Goal: Task Accomplishment & Management: Manage account settings

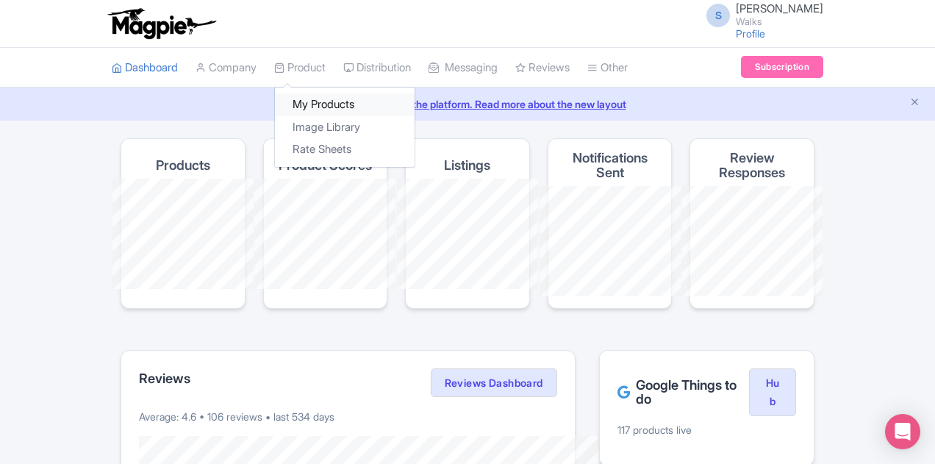
click at [275, 98] on link "My Products" at bounding box center [345, 104] width 140 height 23
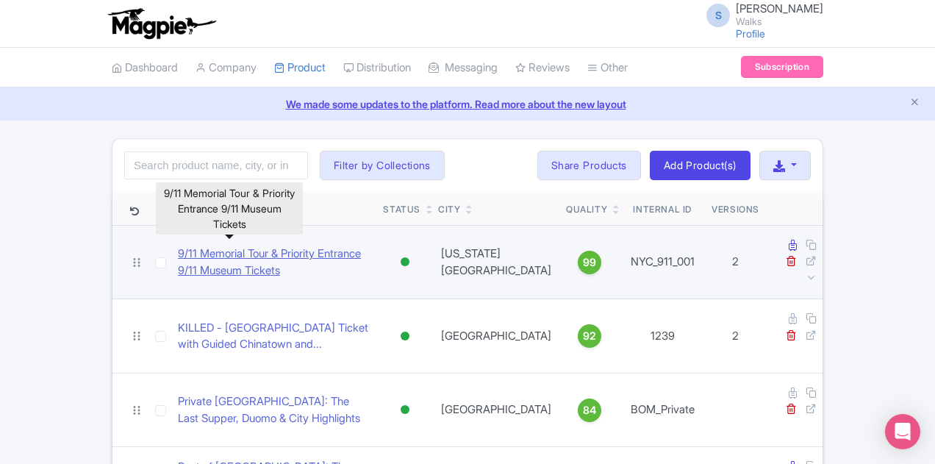
click at [190, 246] on link "9/11 Memorial Tour & Priority Entrance 9/11 Museum Tickets" at bounding box center [274, 262] width 193 height 33
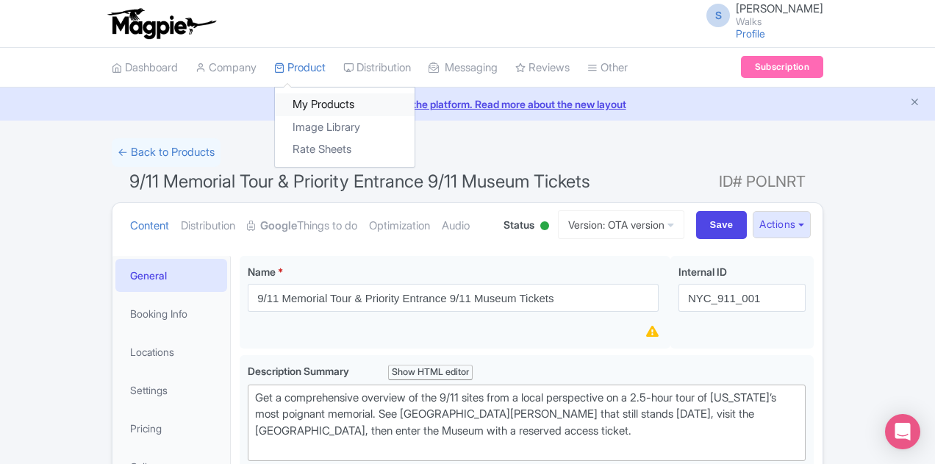
click at [275, 99] on link "My Products" at bounding box center [345, 104] width 140 height 23
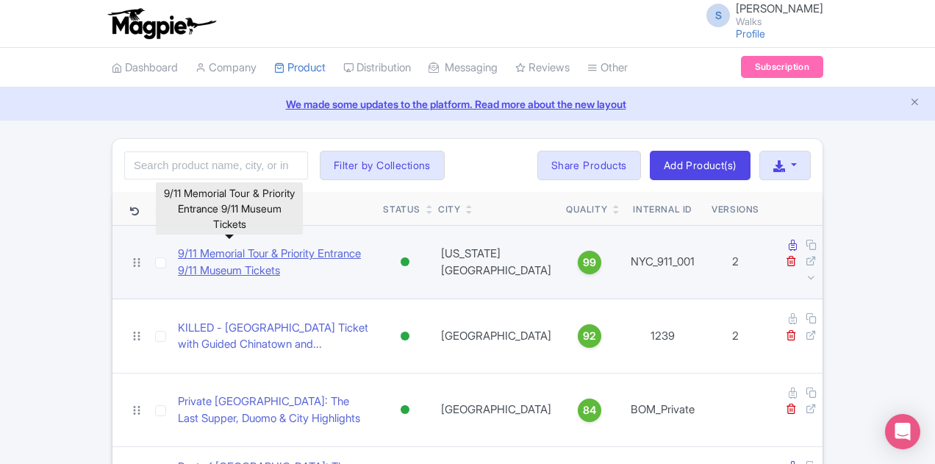
click at [259, 246] on link "9/11 Memorial Tour & Priority Entrance 9/11 Museum Tickets" at bounding box center [274, 262] width 193 height 33
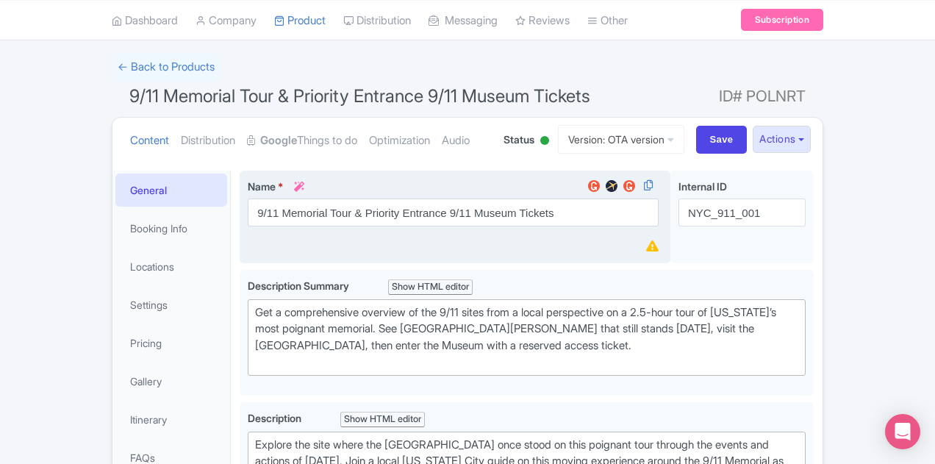
scroll to position [147, 0]
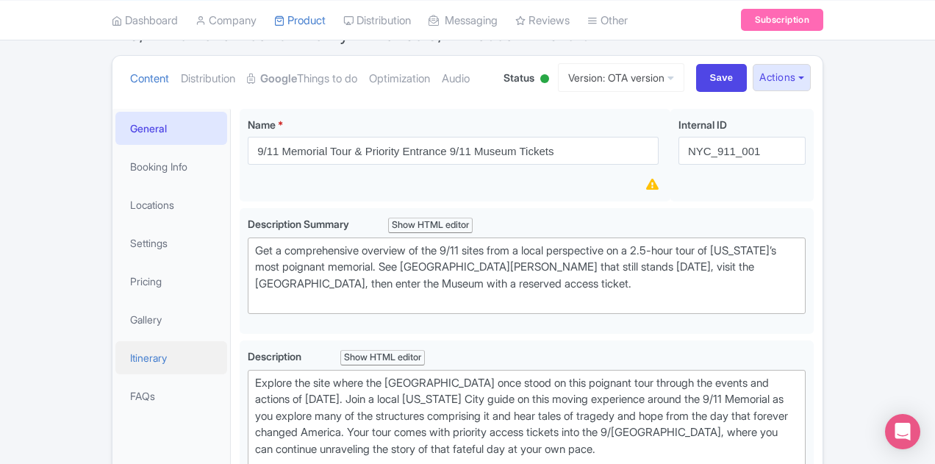
click at [115, 358] on link "Itinerary" at bounding box center [171, 357] width 112 height 33
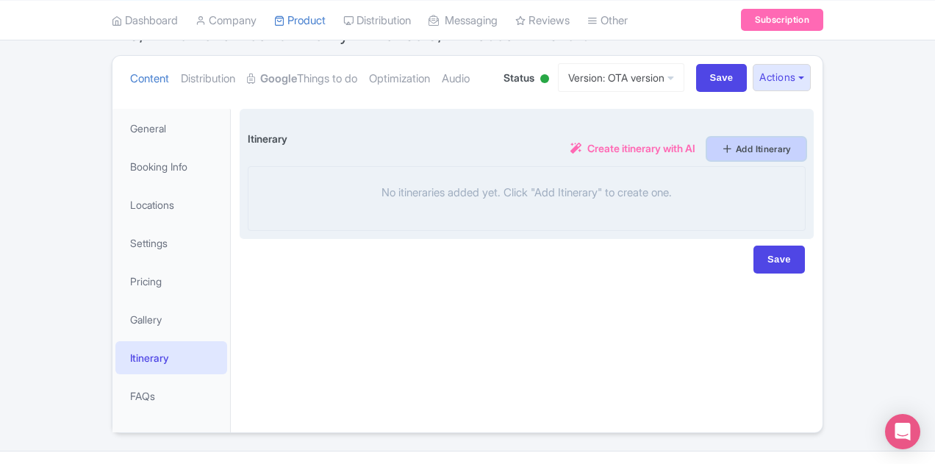
click at [806, 142] on link "Add Itinerary" at bounding box center [756, 148] width 98 height 23
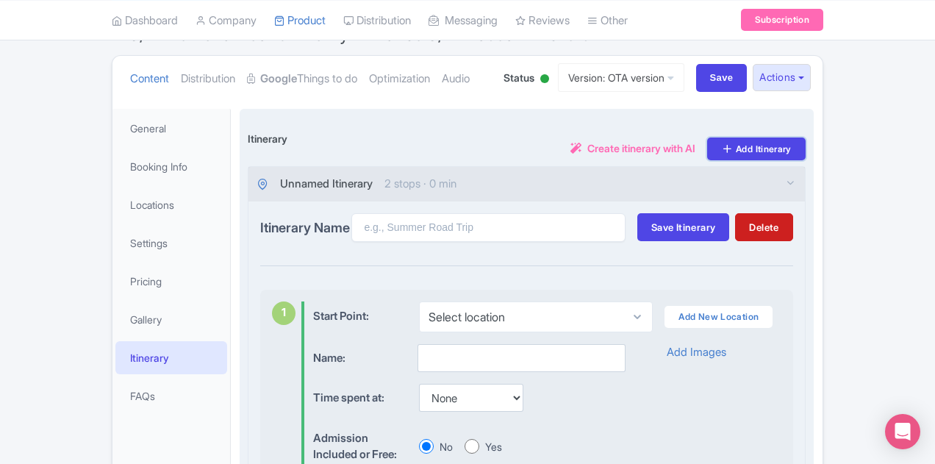
scroll to position [294, 0]
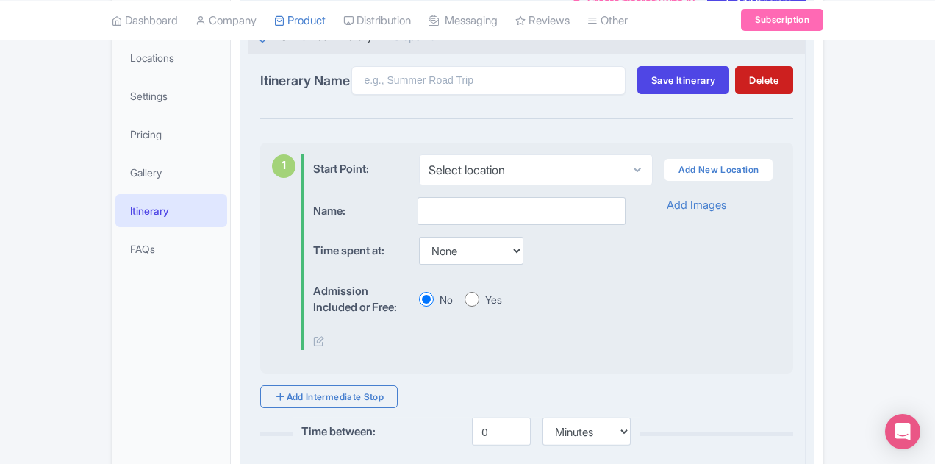
click at [462, 252] on div "Time spent at: None 15 mins 30 mins 45 mins 1 hour 1 hour 15 mins 1 hour 30 min…" at bounding box center [469, 251] width 312 height 29
click at [447, 251] on select "None 15 mins 30 mins 45 mins 1 hour 1 hour 15 mins 1 hour 30 mins 1 hour 45 min…" at bounding box center [471, 251] width 104 height 28
click at [534, 278] on div "Admission Included or Free: No Yes" at bounding box center [469, 299] width 312 height 45
click at [418, 214] on input "text" at bounding box center [522, 211] width 208 height 28
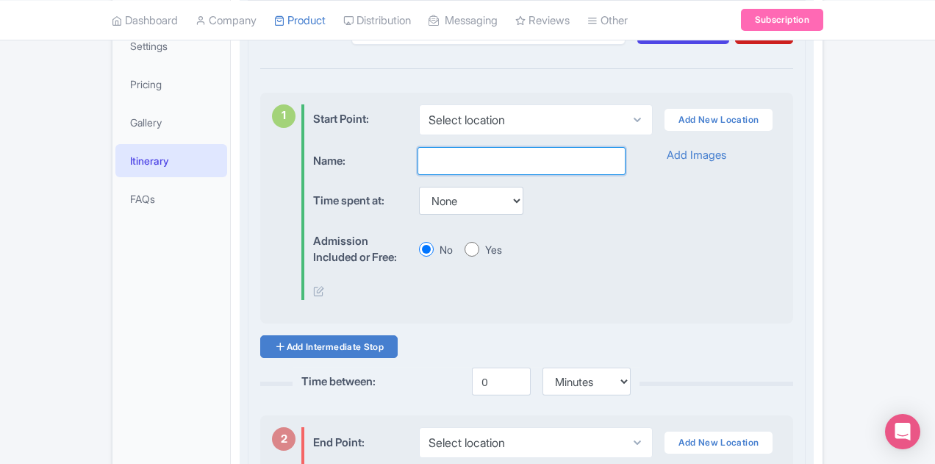
scroll to position [368, 0]
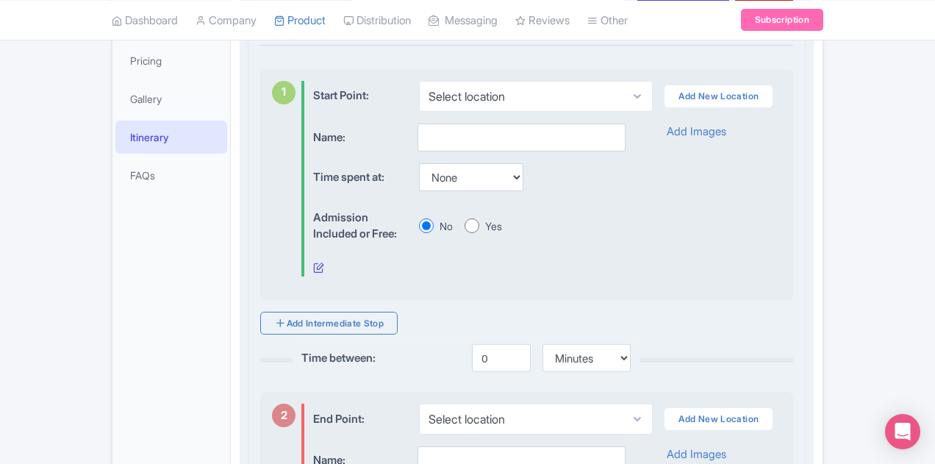
click at [313, 266] on icon at bounding box center [318, 267] width 11 height 11
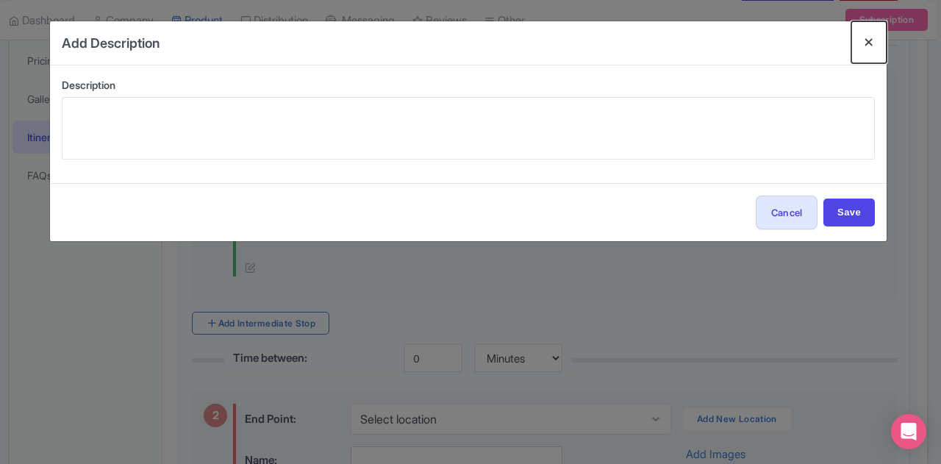
click at [868, 40] on button "Close" at bounding box center [868, 42] width 35 height 42
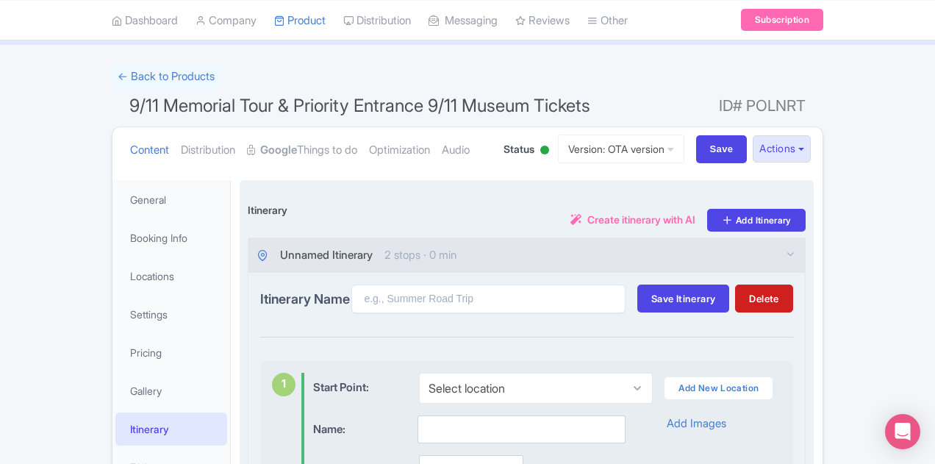
scroll to position [74, 0]
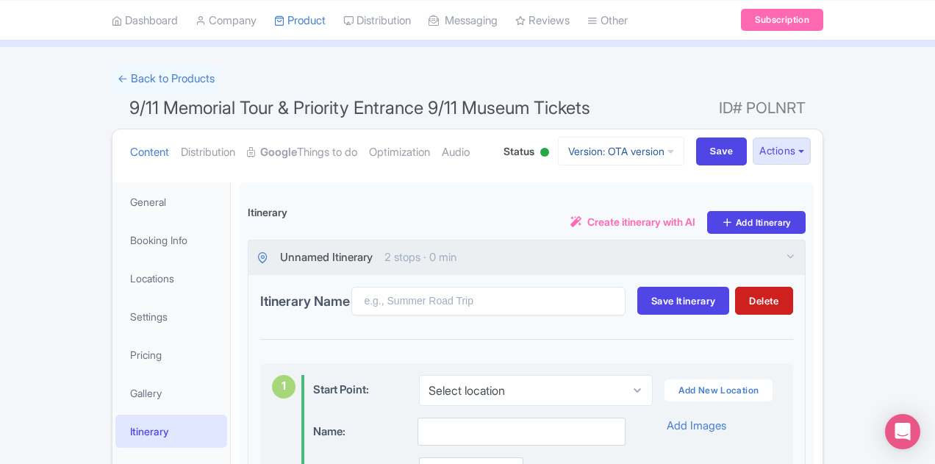
click at [684, 159] on link "Version: OTA version" at bounding box center [621, 151] width 126 height 29
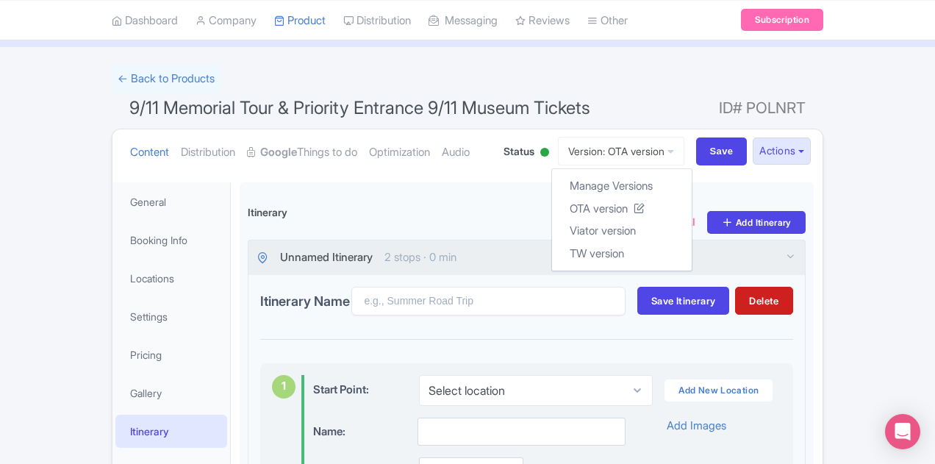
click at [488, 157] on ul "Content Distribution Google Things to do Optimization Audio" at bounding box center [306, 151] width 364 height 45
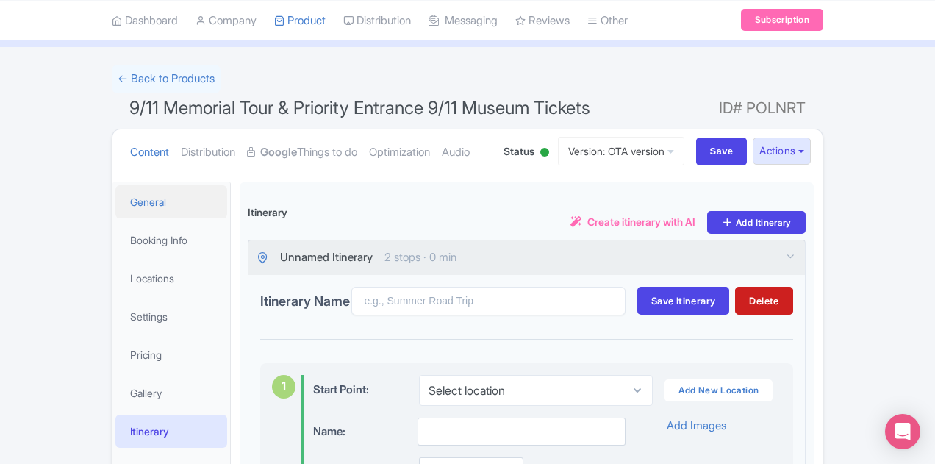
click at [115, 205] on link "General" at bounding box center [171, 201] width 112 height 33
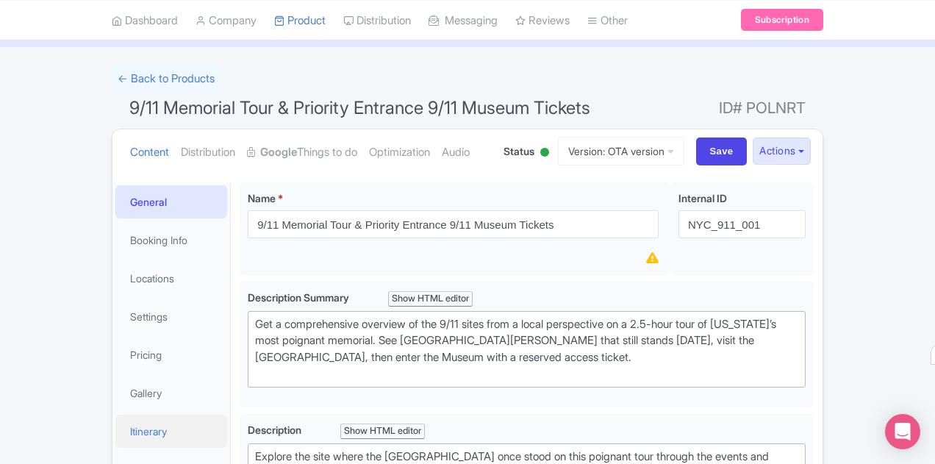
click at [115, 433] on link "Itinerary" at bounding box center [171, 431] width 112 height 33
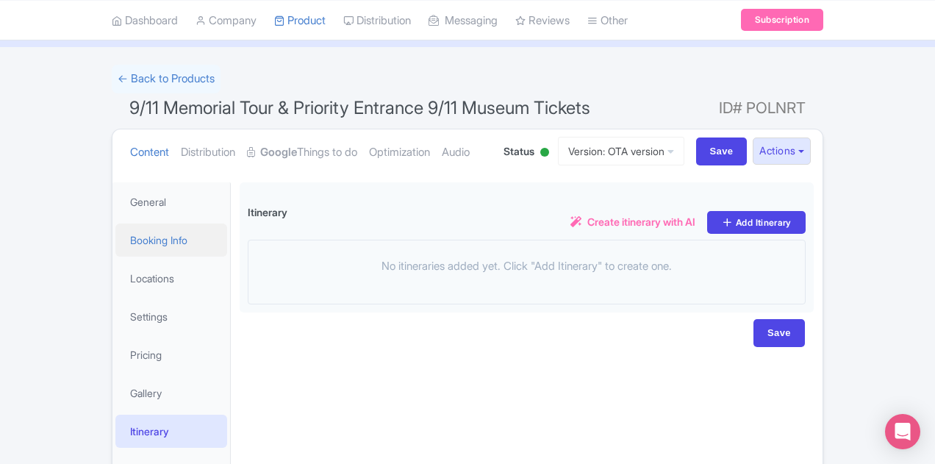
click at [115, 246] on link "Booking Info" at bounding box center [171, 239] width 112 height 33
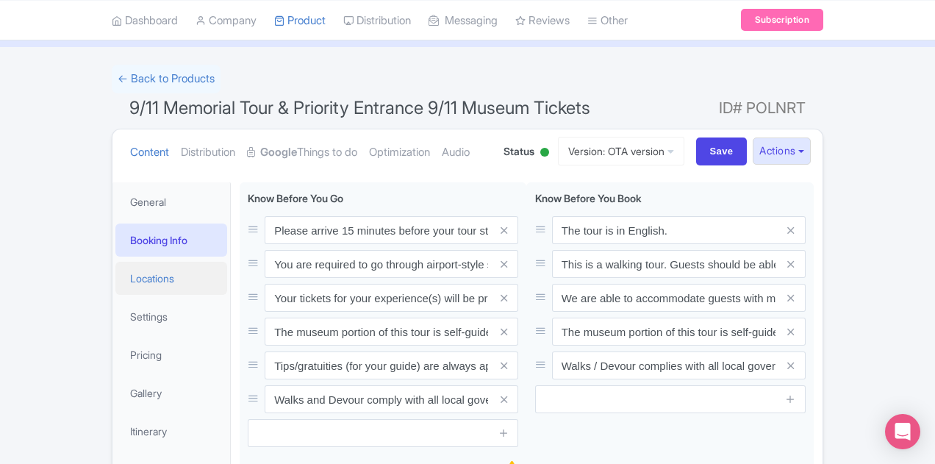
click at [115, 282] on link "Locations" at bounding box center [171, 278] width 112 height 33
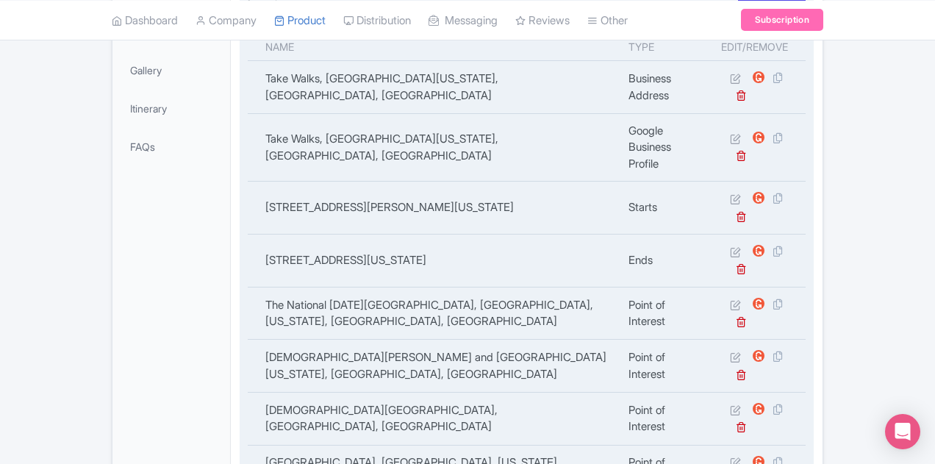
scroll to position [441, 0]
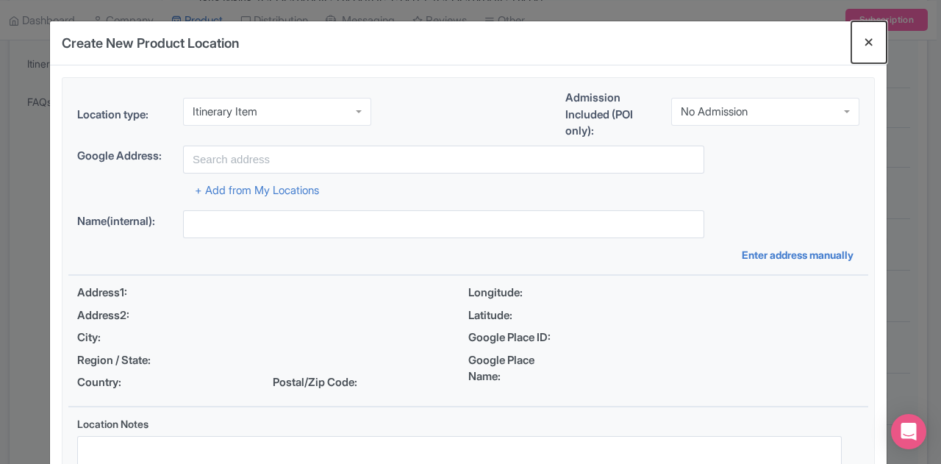
click at [872, 43] on button "Close" at bounding box center [868, 42] width 35 height 42
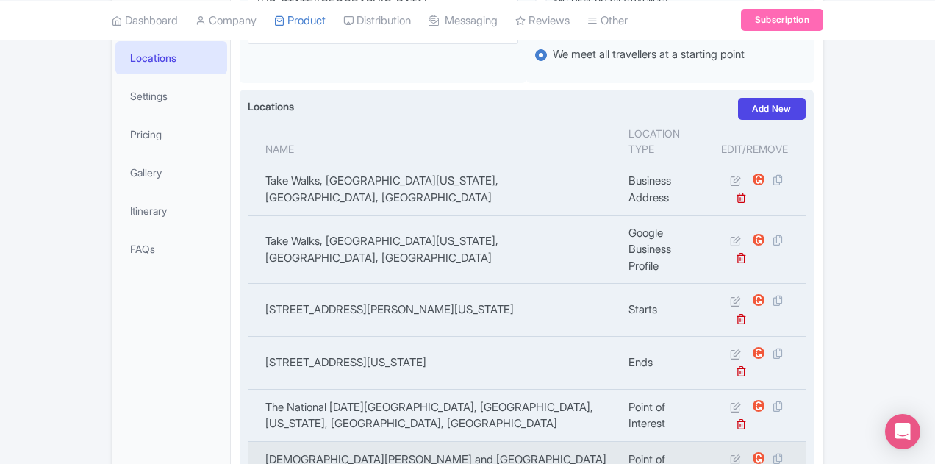
scroll to position [221, 0]
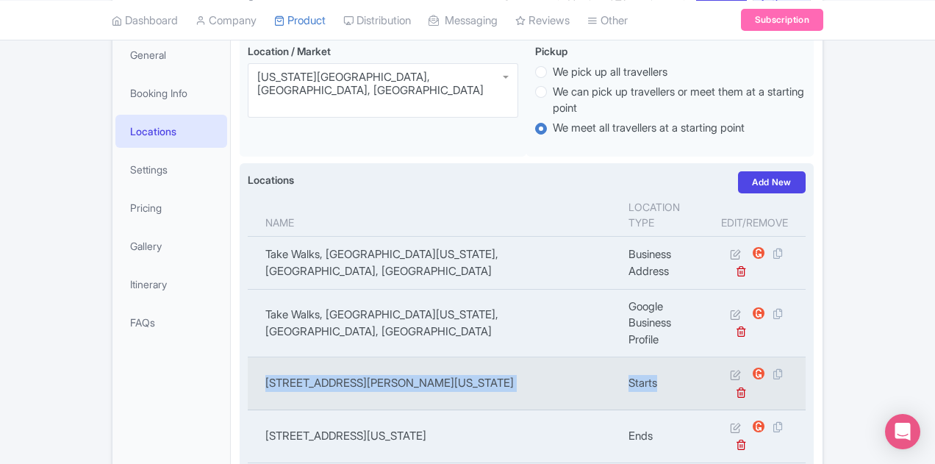
drag, startPoint x: 196, startPoint y: 300, endPoint x: 749, endPoint y: 303, distance: 552.8
click at [749, 357] on tr "[STREET_ADDRESS][PERSON_NAME][US_STATE] Starts" at bounding box center [527, 383] width 558 height 53
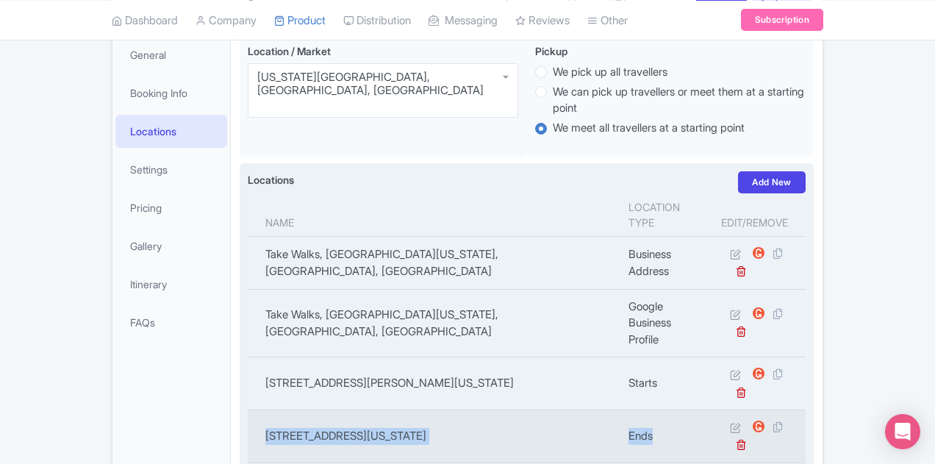
drag, startPoint x: 196, startPoint y: 343, endPoint x: 700, endPoint y: 341, distance: 504.2
click at [700, 410] on tr "[STREET_ADDRESS][GEOGRAPHIC_DATA], [US_STATE], [GEOGRAPHIC_DATA] Ends" at bounding box center [527, 436] width 558 height 53
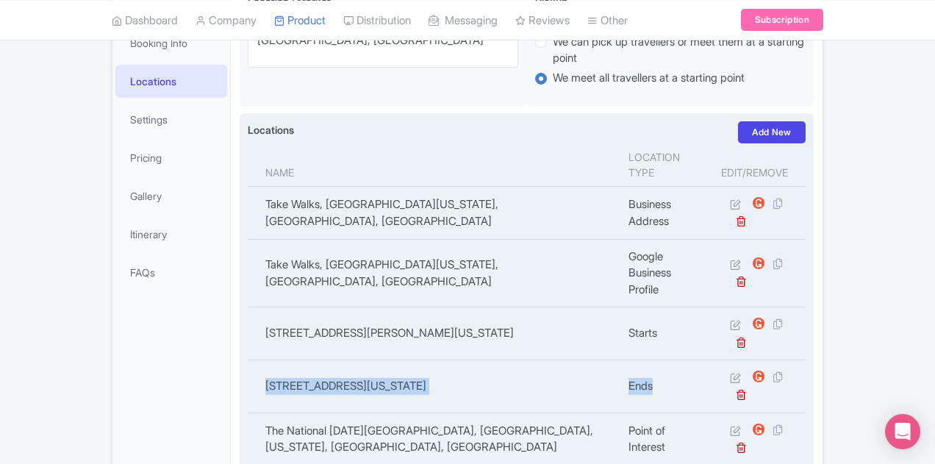
scroll to position [294, 0]
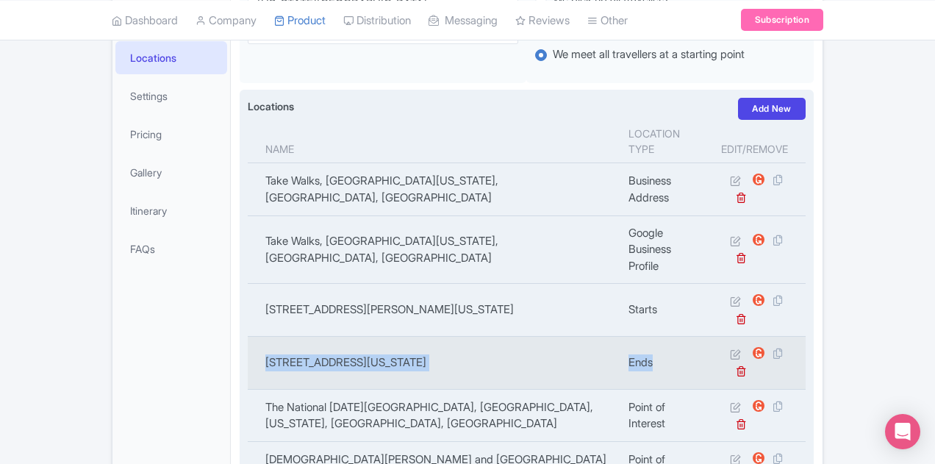
click at [595, 337] on td "[STREET_ADDRESS][US_STATE]" at bounding box center [434, 363] width 372 height 53
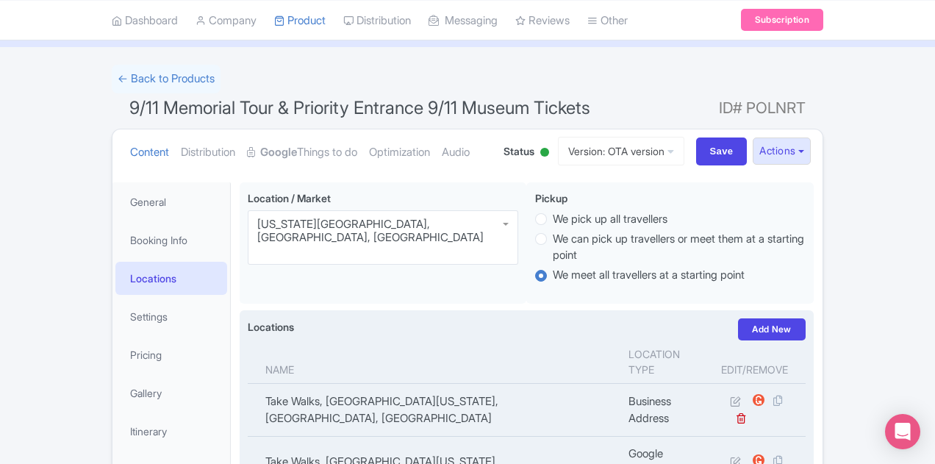
scroll to position [0, 0]
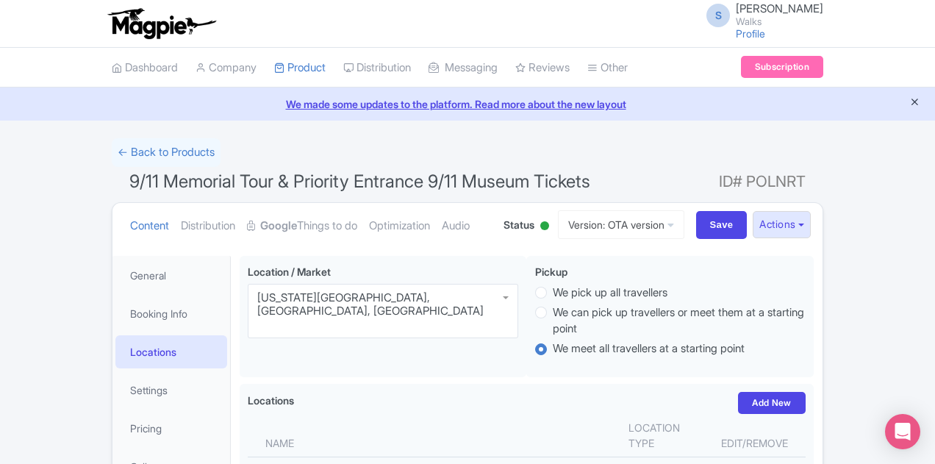
click at [916, 105] on icon "Close announcement" at bounding box center [914, 101] width 11 height 11
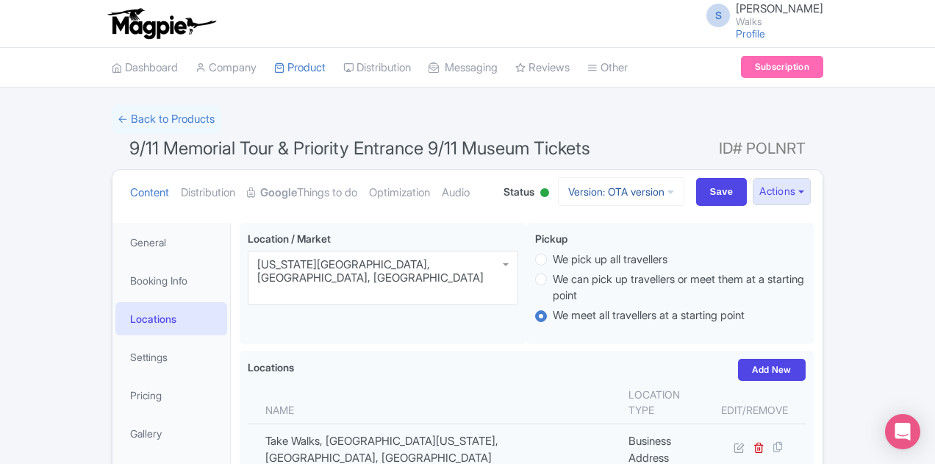
click at [684, 191] on link "Version: OTA version" at bounding box center [621, 191] width 126 height 29
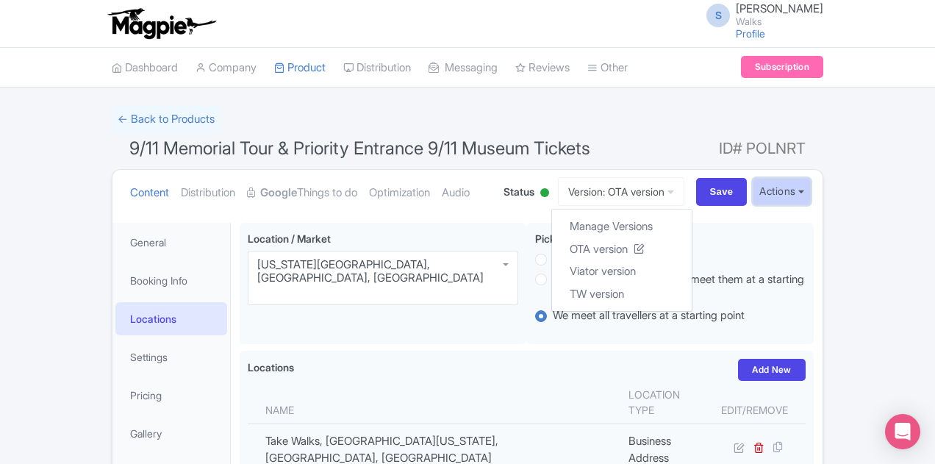
click at [811, 195] on button "Actions" at bounding box center [782, 191] width 58 height 27
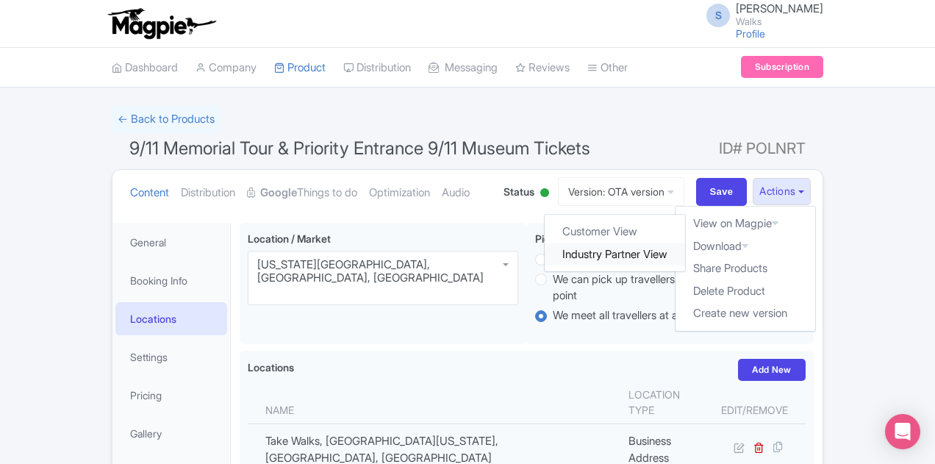
click at [686, 254] on link "Industry Partner View" at bounding box center [615, 254] width 140 height 23
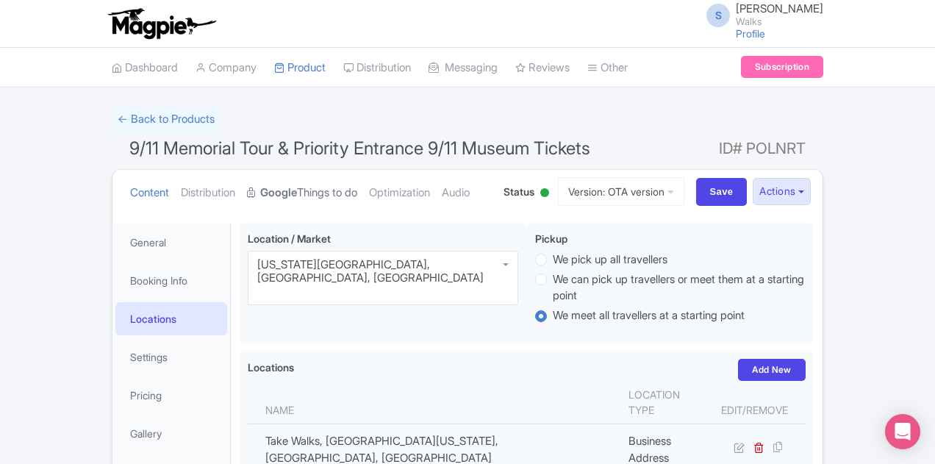
click at [247, 188] on link "Google Things to do" at bounding box center [302, 193] width 110 height 46
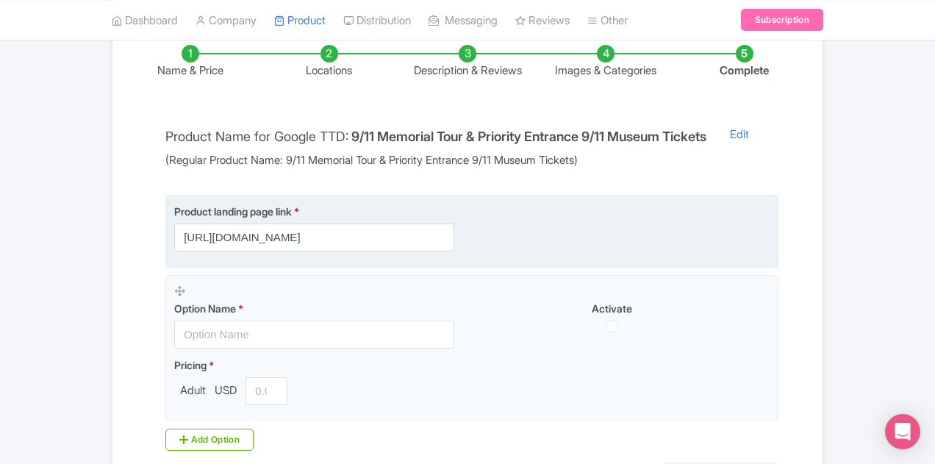
scroll to position [147, 0]
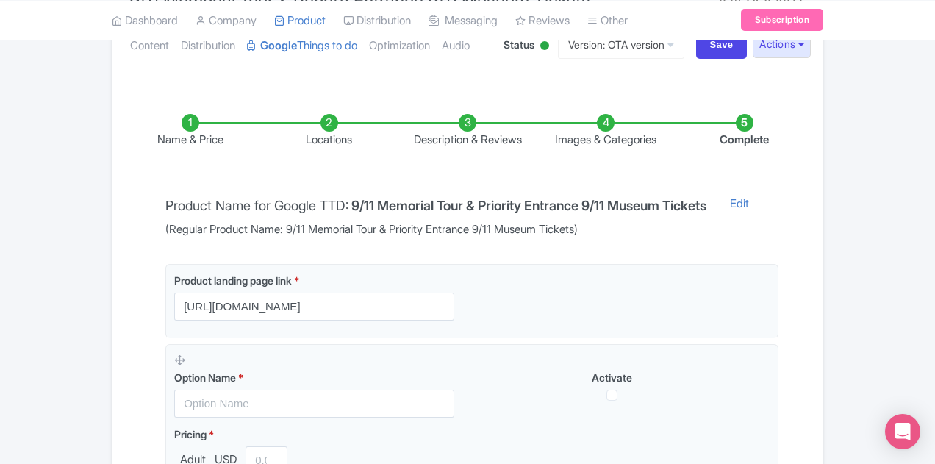
click at [295, 137] on li "Locations" at bounding box center [328, 131] width 138 height 35
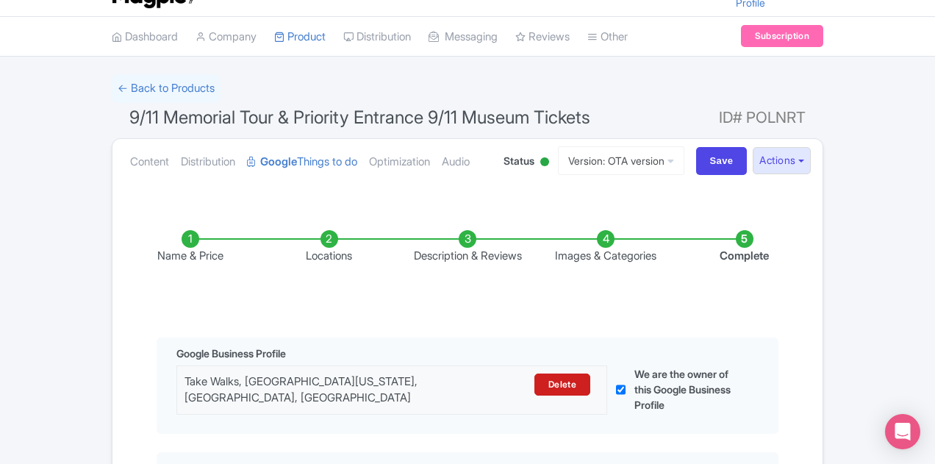
scroll to position [0, 0]
